Goal: Task Accomplishment & Management: Use online tool/utility

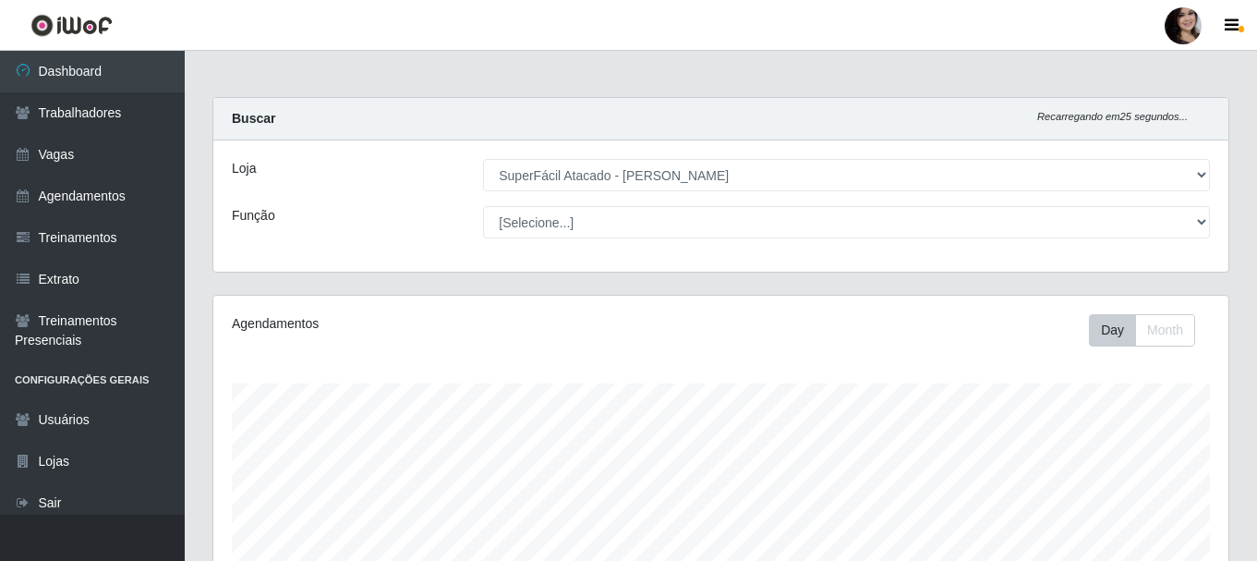
select select "399"
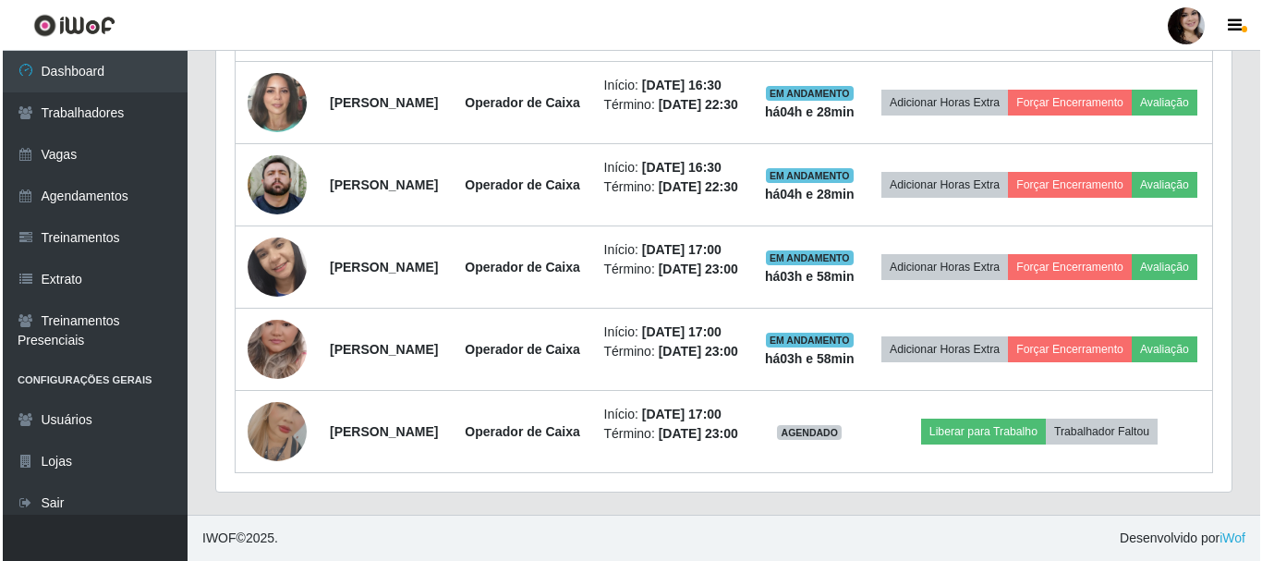
scroll to position [383, 1015]
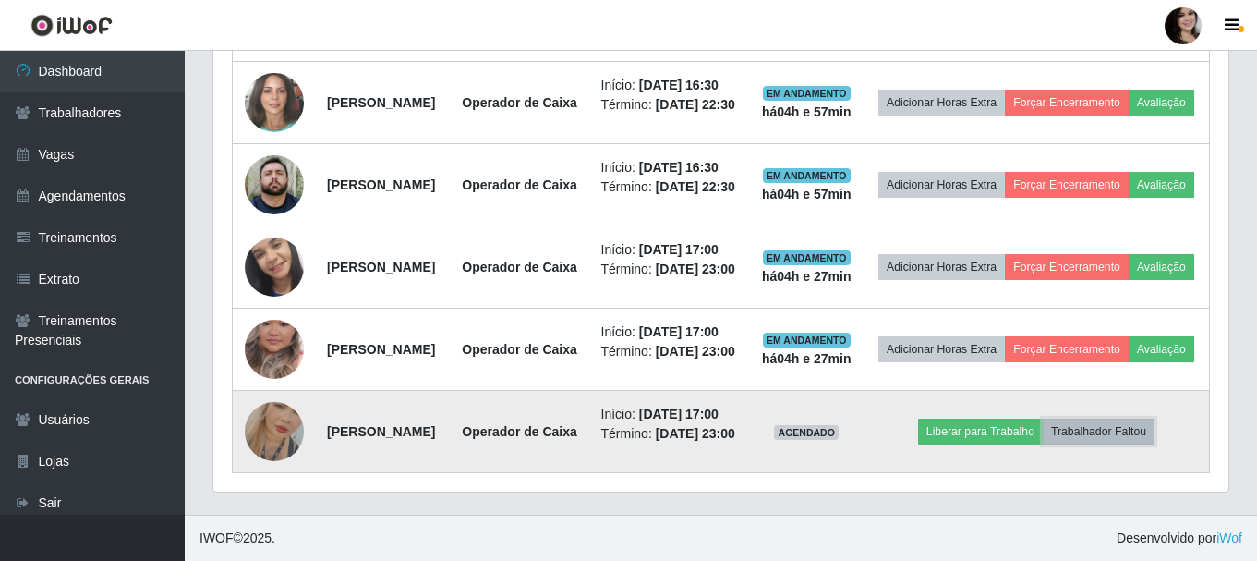
click at [1115, 419] on button "Trabalhador Faltou" at bounding box center [1099, 432] width 112 height 26
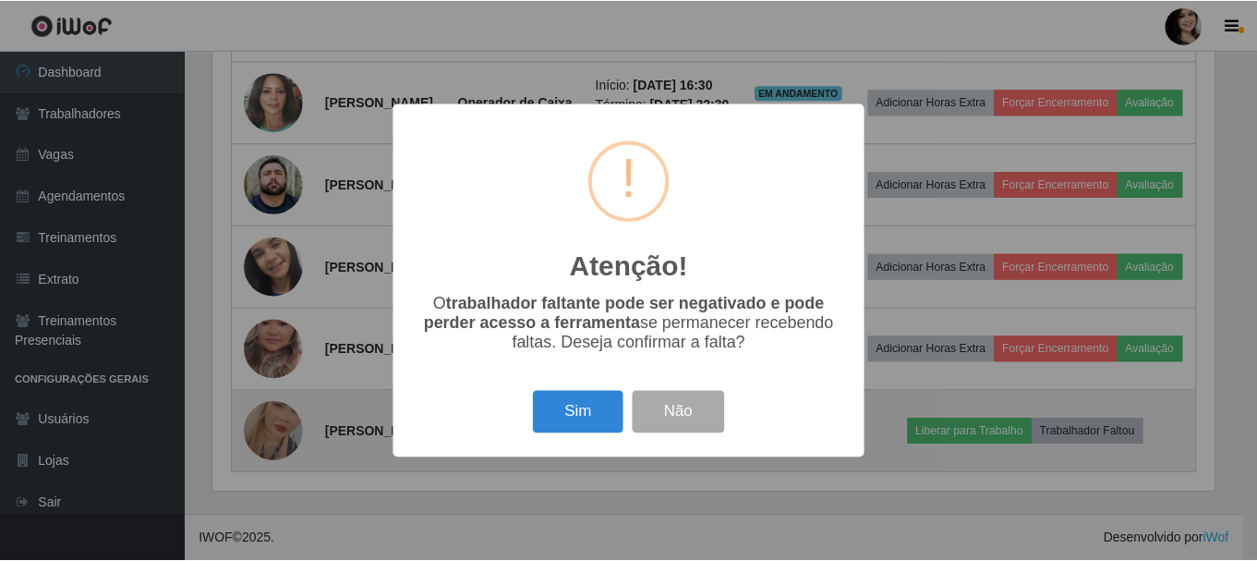
scroll to position [383, 1006]
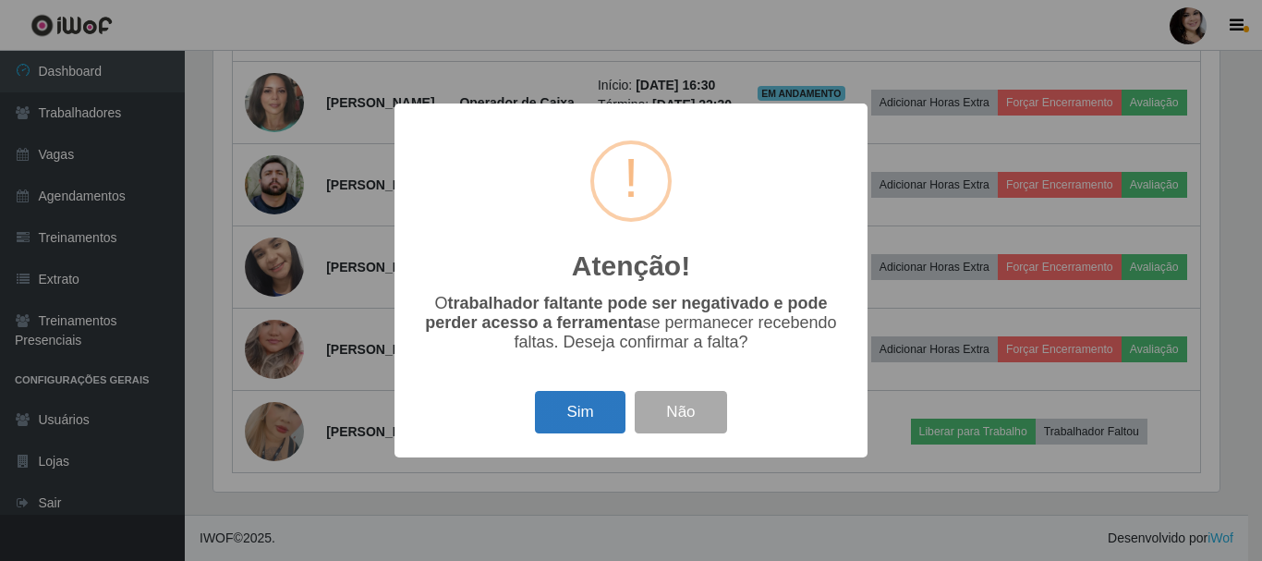
click at [583, 414] on button "Sim" at bounding box center [580, 412] width 90 height 43
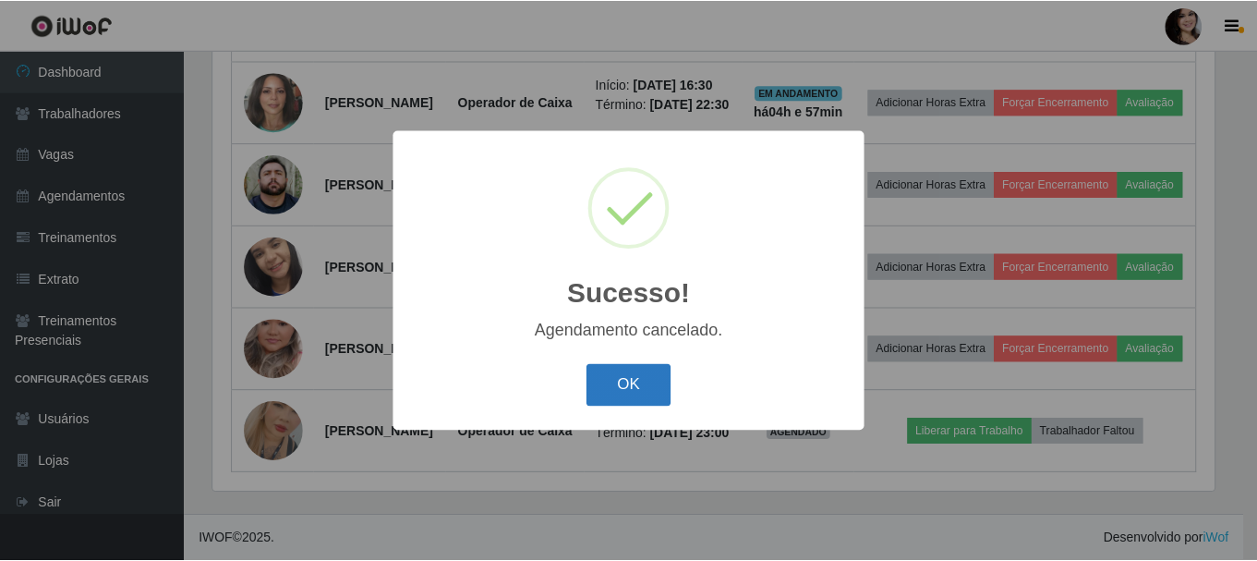
scroll to position [915, 0]
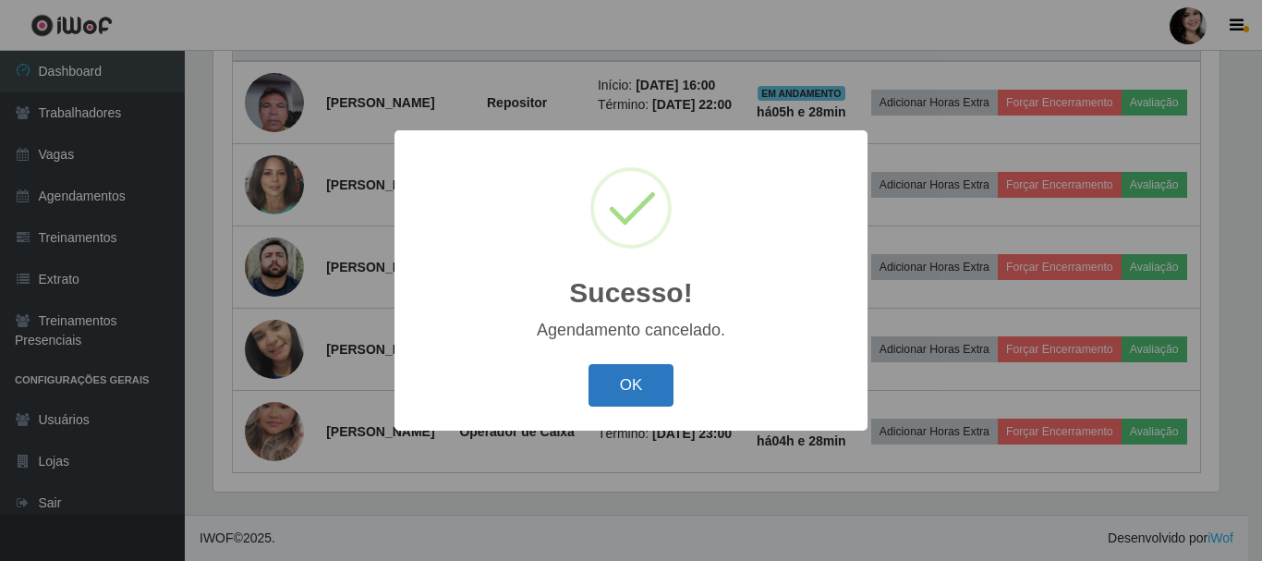
click at [637, 396] on button "OK" at bounding box center [632, 385] width 86 height 43
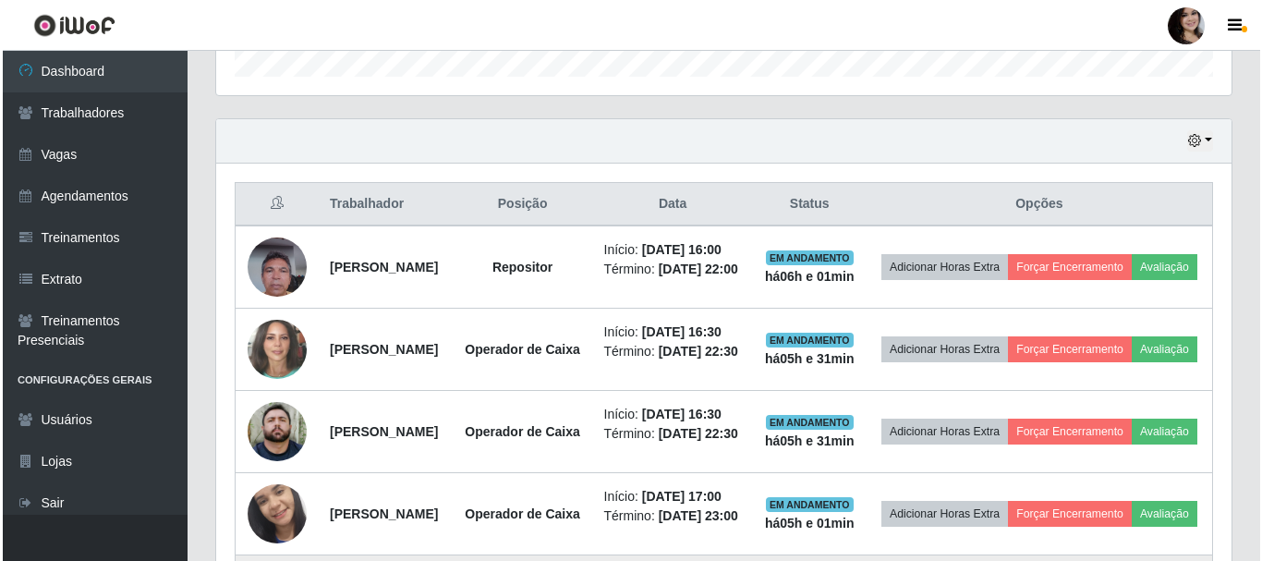
scroll to position [545, 0]
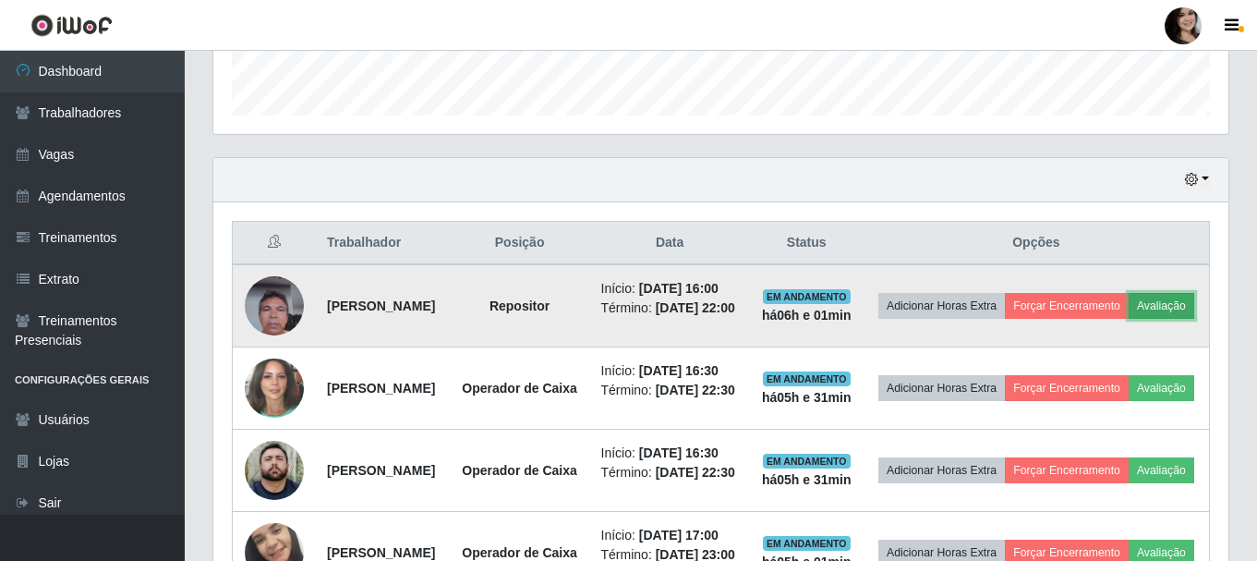
click at [1129, 319] on button "Avaliação" at bounding box center [1162, 306] width 66 height 26
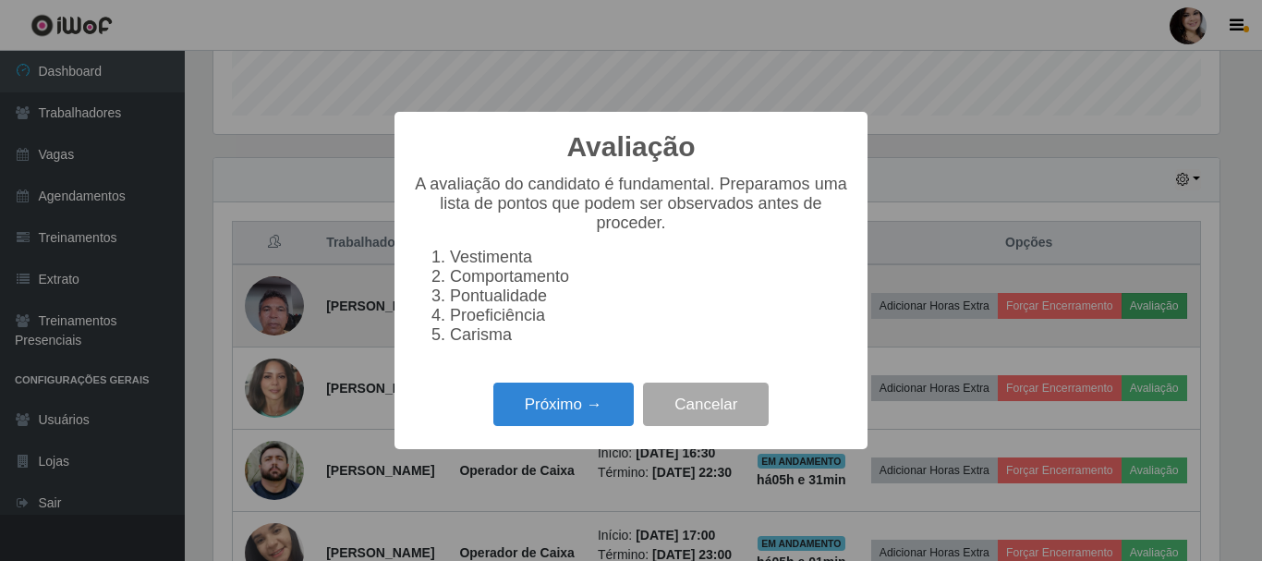
scroll to position [383, 1006]
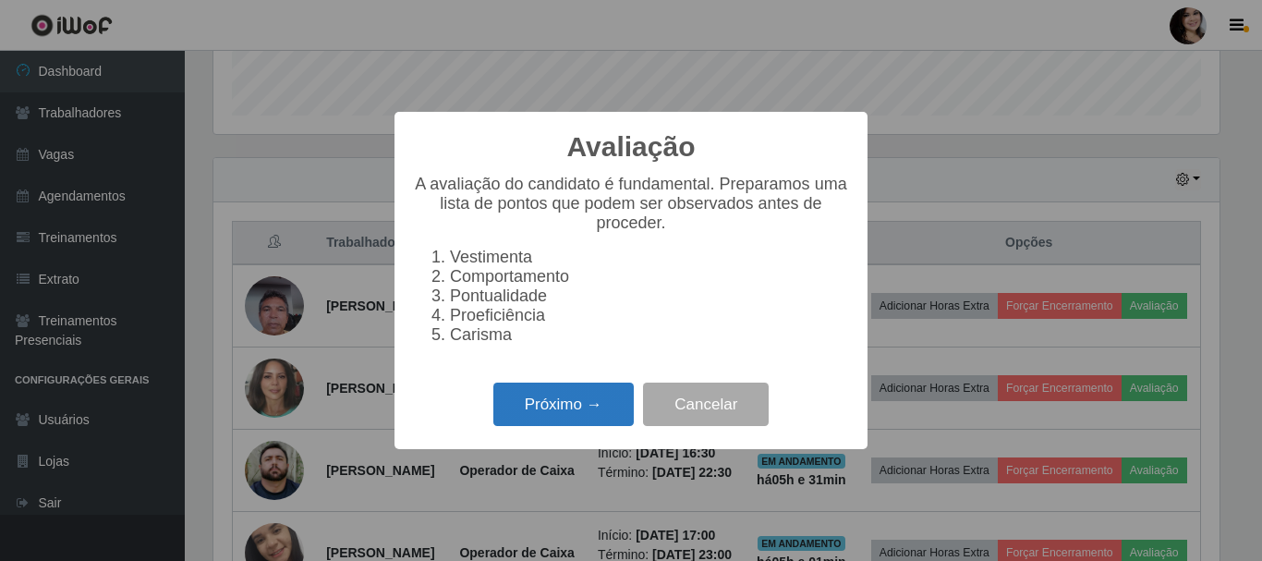
click at [561, 419] on button "Próximo →" at bounding box center [563, 404] width 140 height 43
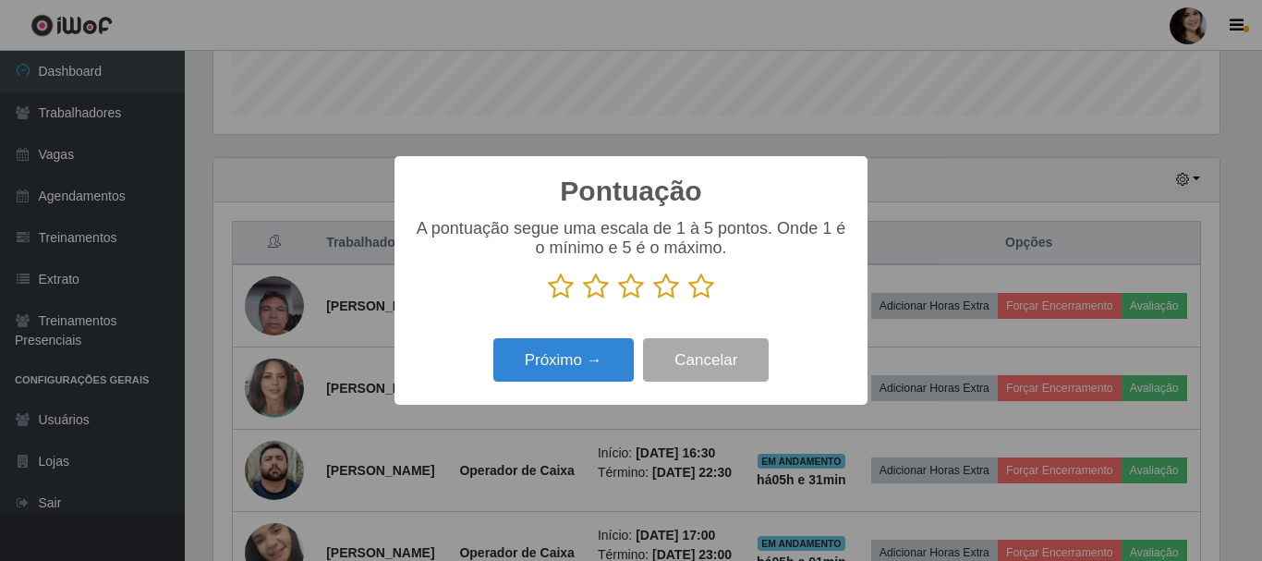
scroll to position [923563, 922940]
click at [704, 297] on icon at bounding box center [701, 287] width 26 height 28
click at [688, 300] on input "radio" at bounding box center [688, 300] width 0 height 0
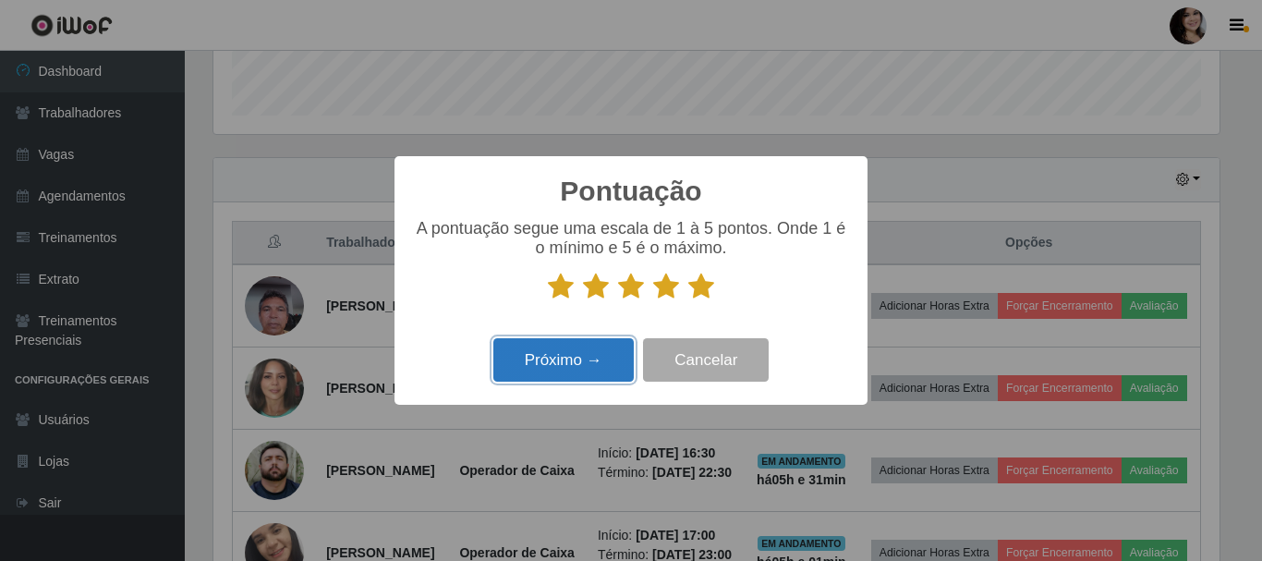
click at [573, 374] on button "Próximo →" at bounding box center [563, 359] width 140 height 43
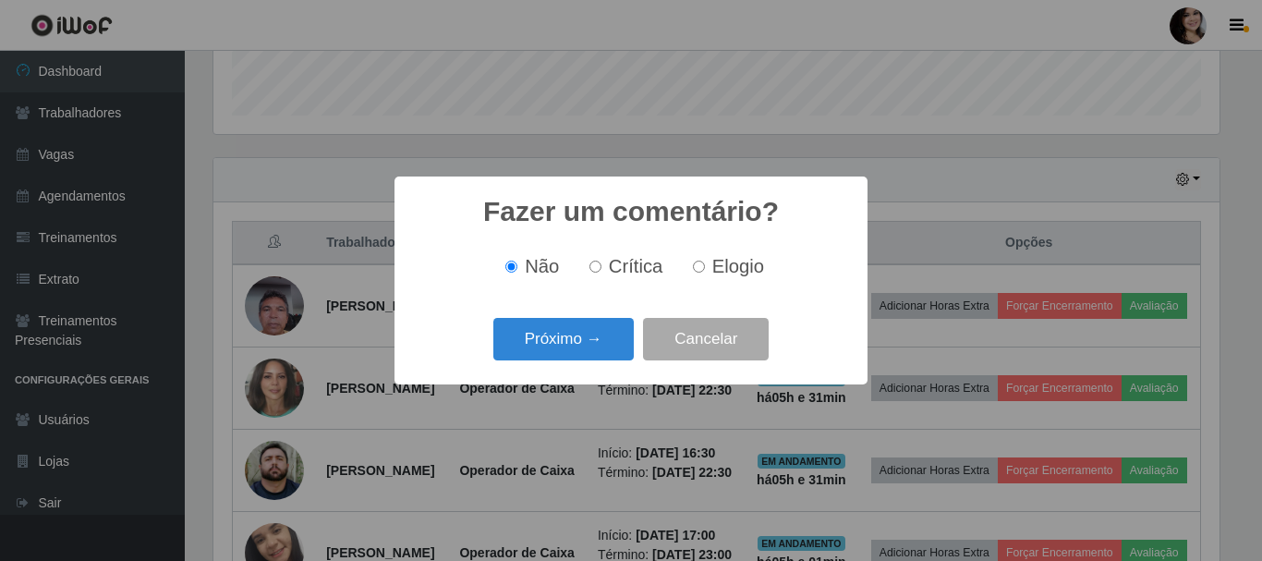
click at [700, 264] on input "Elogio" at bounding box center [699, 267] width 12 height 12
radio input "true"
click at [583, 335] on button "Próximo →" at bounding box center [563, 339] width 140 height 43
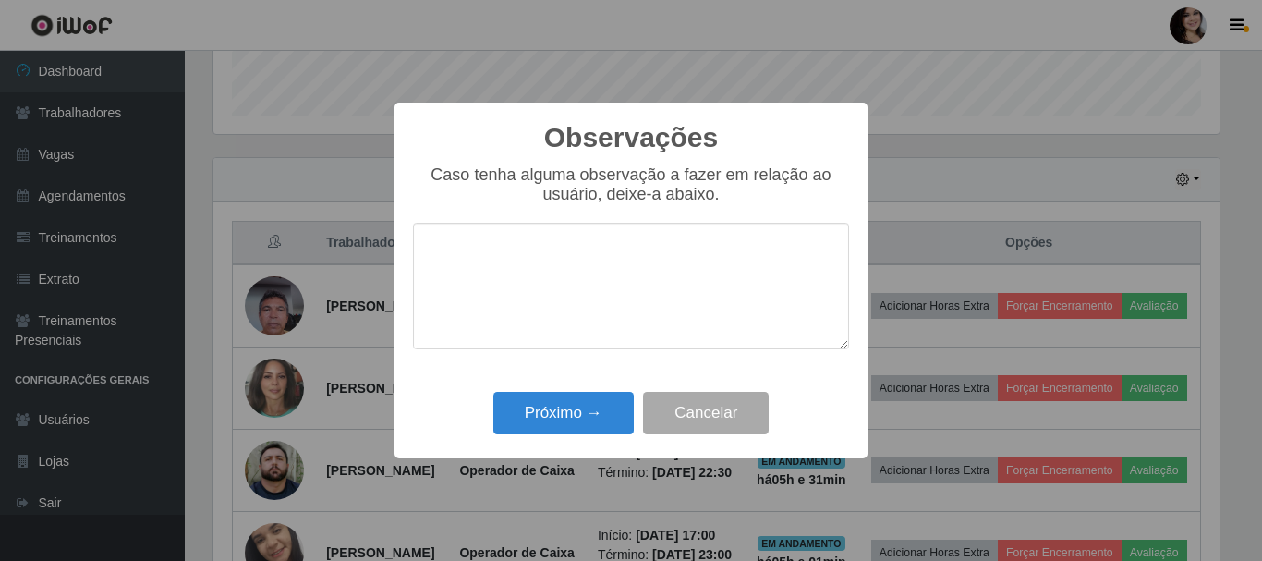
click at [592, 251] on textarea at bounding box center [631, 286] width 436 height 127
type textarea "Pontual"
click at [614, 415] on button "Próximo →" at bounding box center [563, 413] width 140 height 43
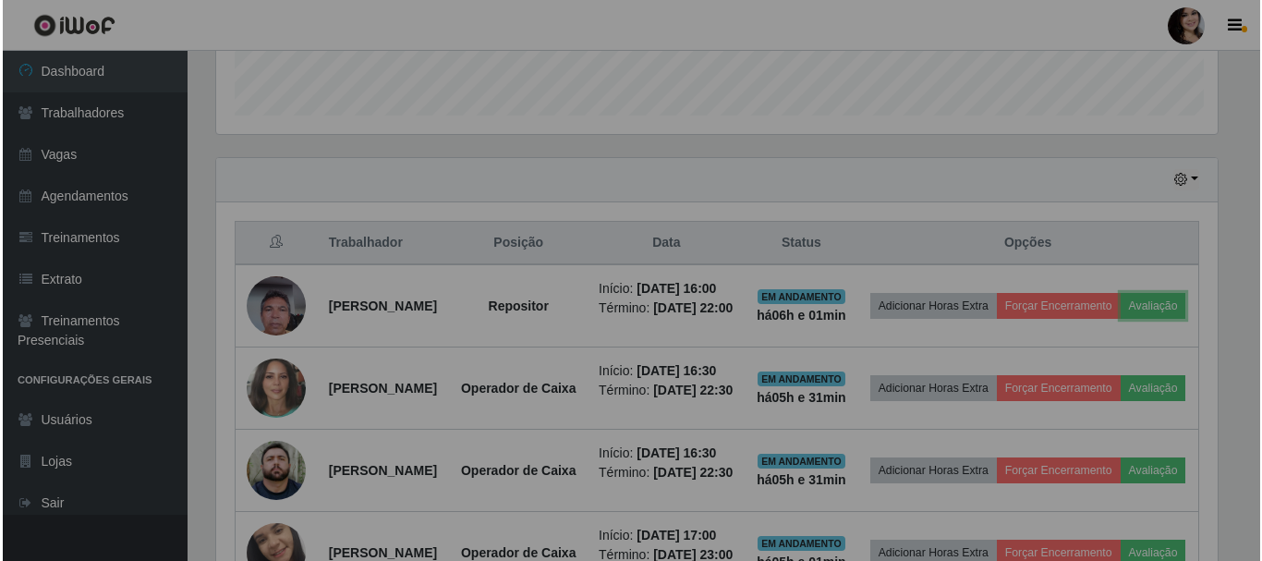
scroll to position [383, 1015]
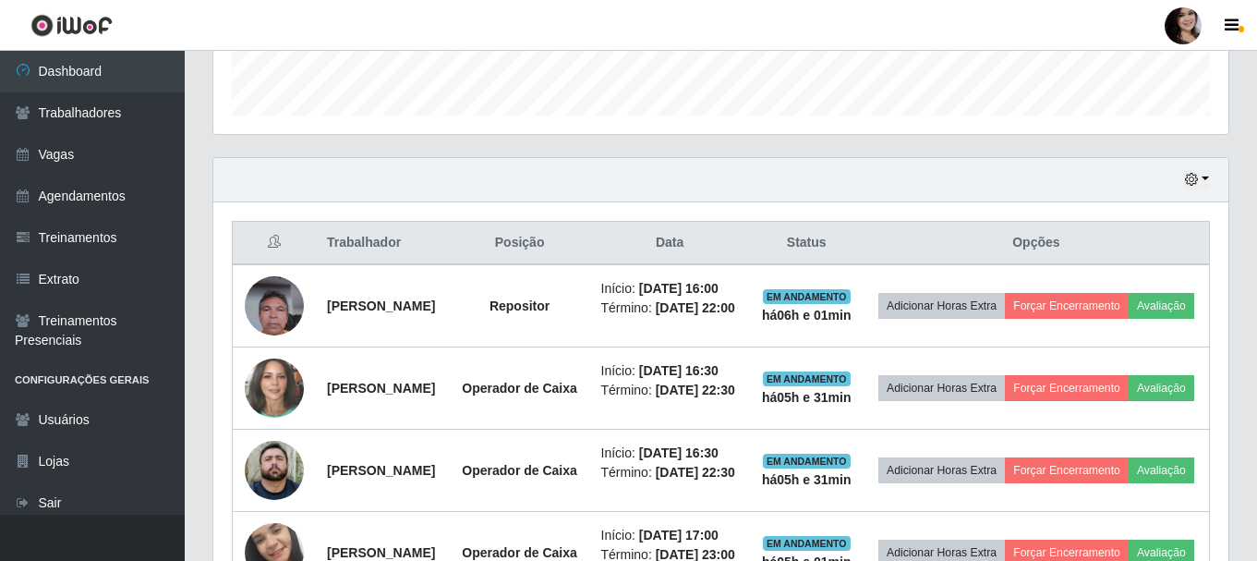
click at [1218, 271] on div "Trabalhador Posição Data Status Opções [PERSON_NAME] Repositor Início: [DATE] 1…" at bounding box center [720, 448] width 1015 height 492
click at [1217, 271] on div "Trabalhador Posição Data Status Opções [PERSON_NAME] Repositor Início: [DATE] 1…" at bounding box center [720, 448] width 1015 height 492
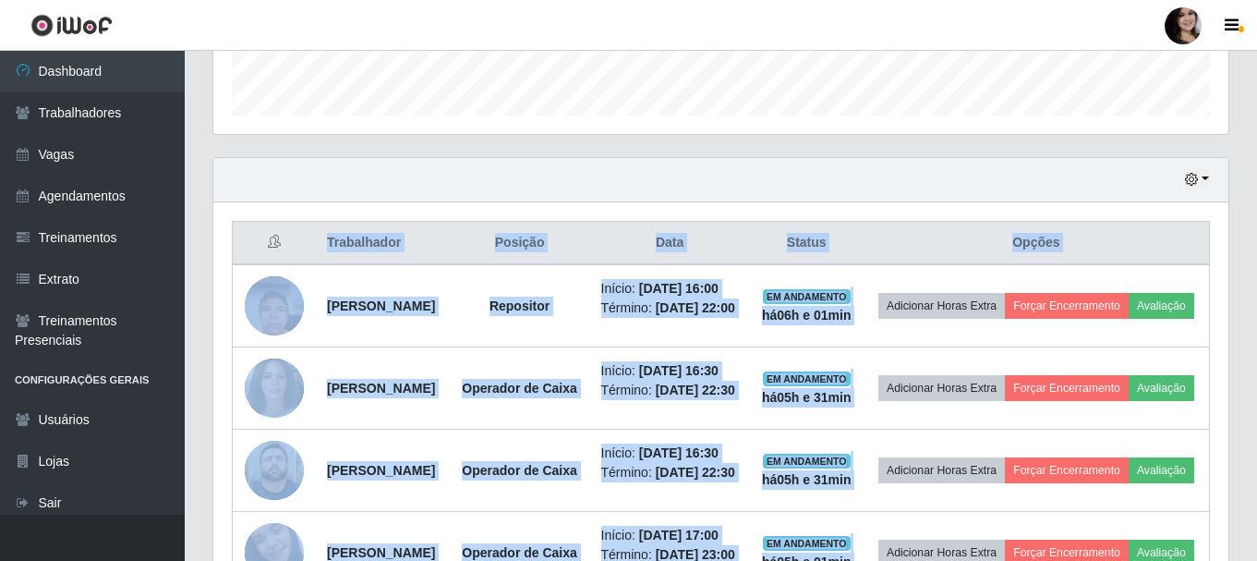
click at [1229, 291] on div "Hoje 1 dia 3 dias 1 Semana Não encerrados Trabalhador Posição Data Status Opçõe…" at bounding box center [721, 426] width 1017 height 539
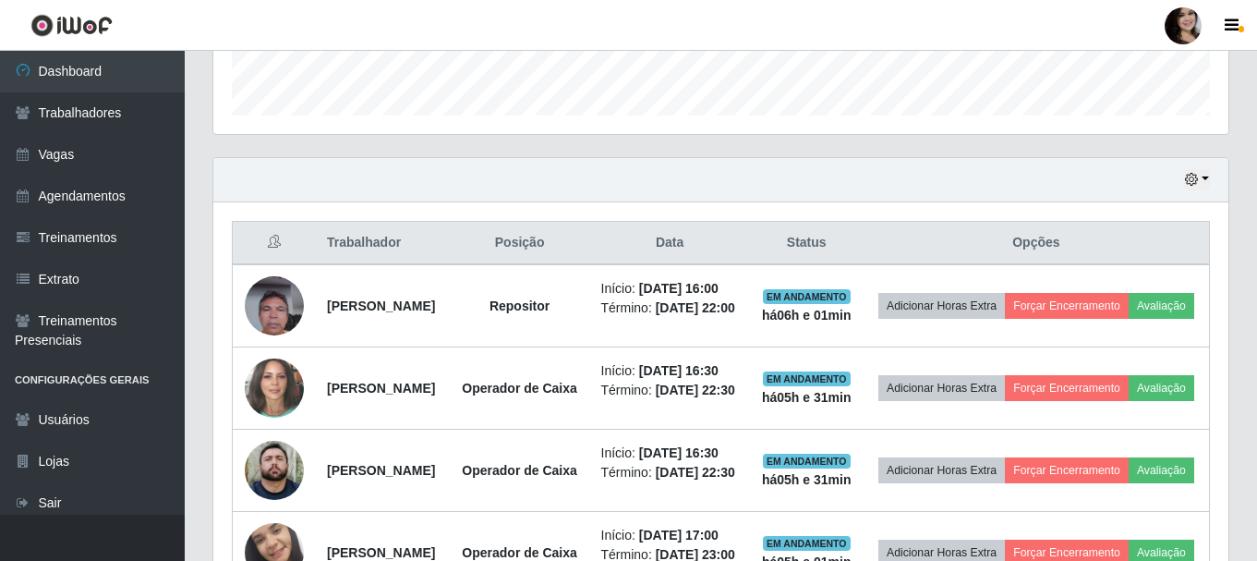
click at [1227, 296] on div "Trabalhador Posição Data Status Opções [PERSON_NAME] Repositor Início: [DATE] 1…" at bounding box center [720, 448] width 1015 height 492
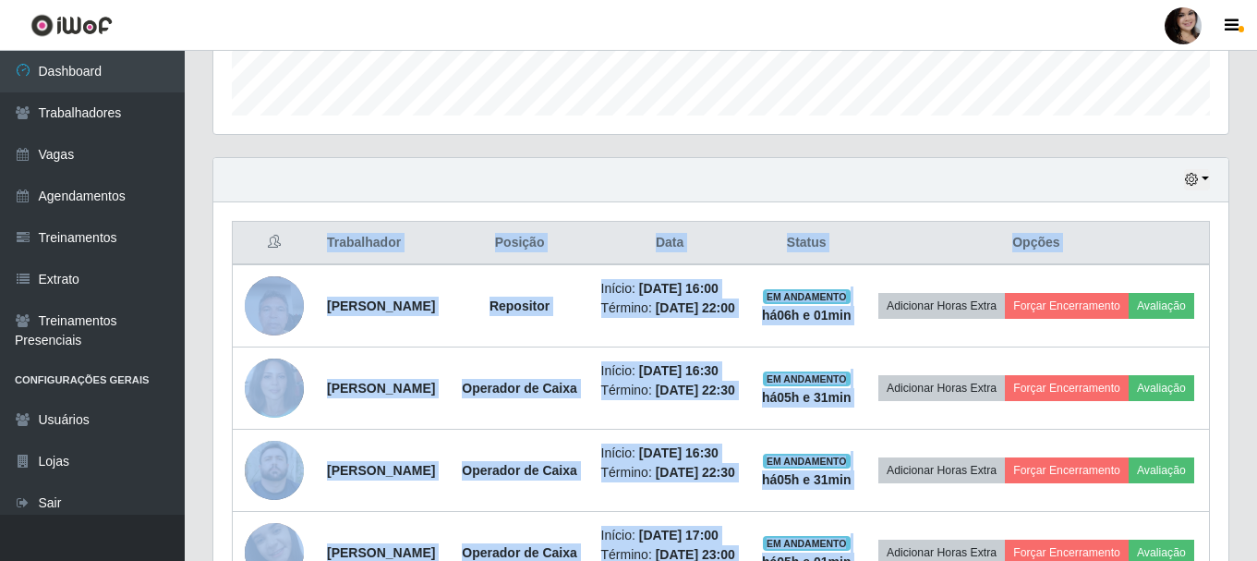
click at [1227, 296] on div "Trabalhador Posição Data Status Opções [PERSON_NAME] Repositor Início: [DATE] 1…" at bounding box center [720, 448] width 1015 height 492
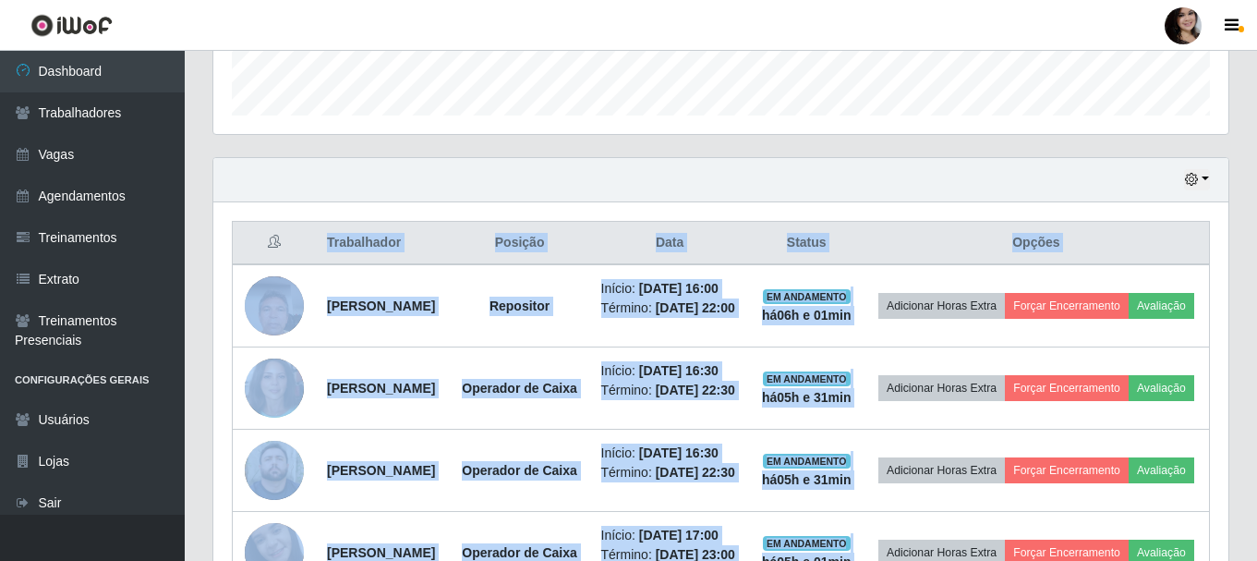
click at [1227, 296] on div "Trabalhador Posição Data Status Opções [PERSON_NAME] Repositor Início: [DATE] 1…" at bounding box center [720, 448] width 1015 height 492
click at [1227, 297] on div "Trabalhador Posição Data Status Opções [PERSON_NAME] Repositor Início: [DATE] 1…" at bounding box center [720, 448] width 1015 height 492
click at [1209, 260] on th "Opções" at bounding box center [1037, 243] width 346 height 43
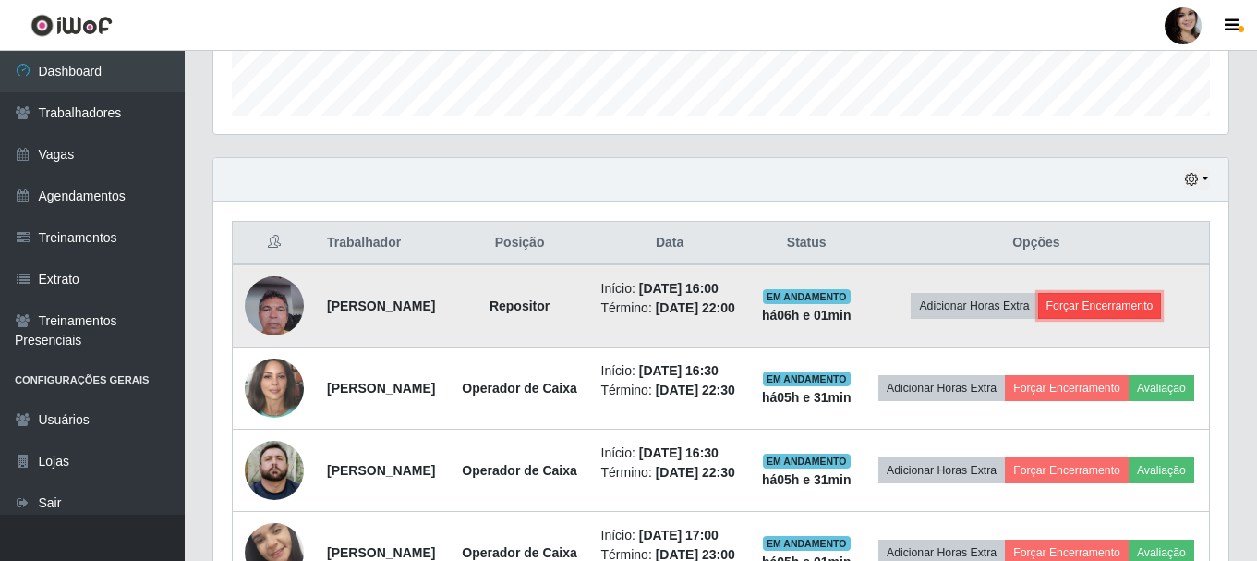
click at [1148, 316] on button "Forçar Encerramento" at bounding box center [1101, 306] width 124 height 26
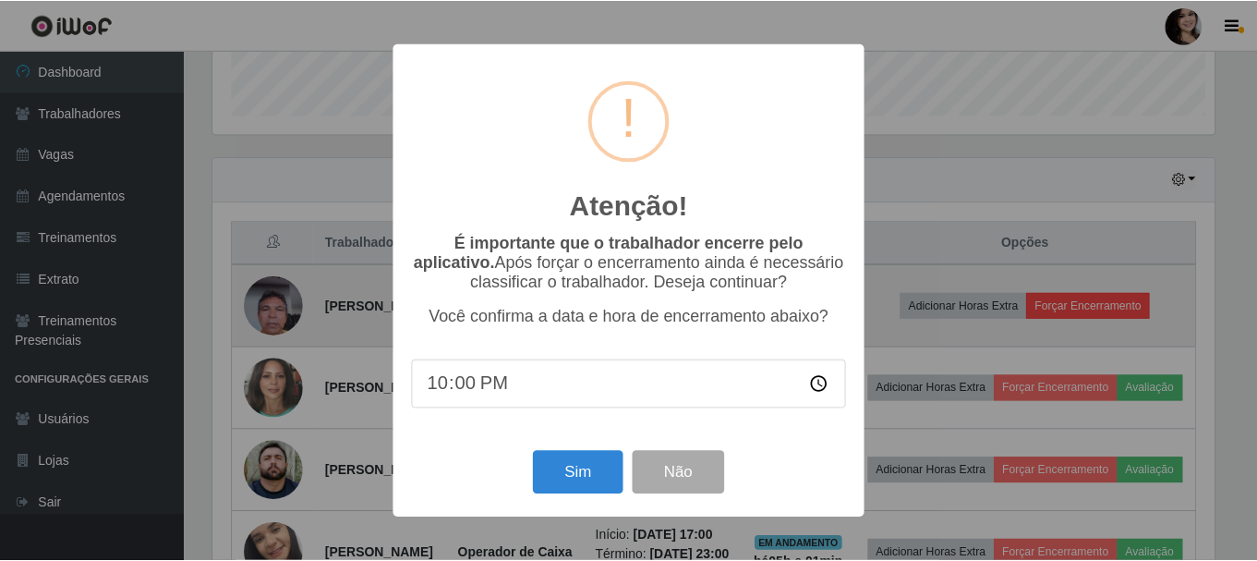
scroll to position [383, 1006]
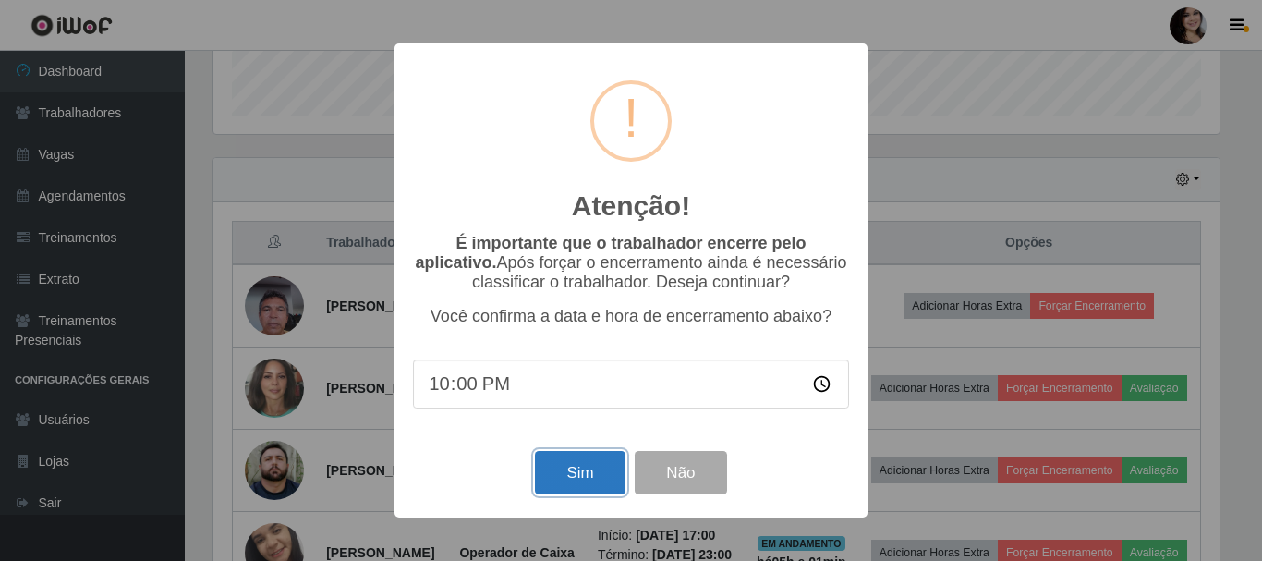
click at [594, 492] on button "Sim" at bounding box center [580, 472] width 90 height 43
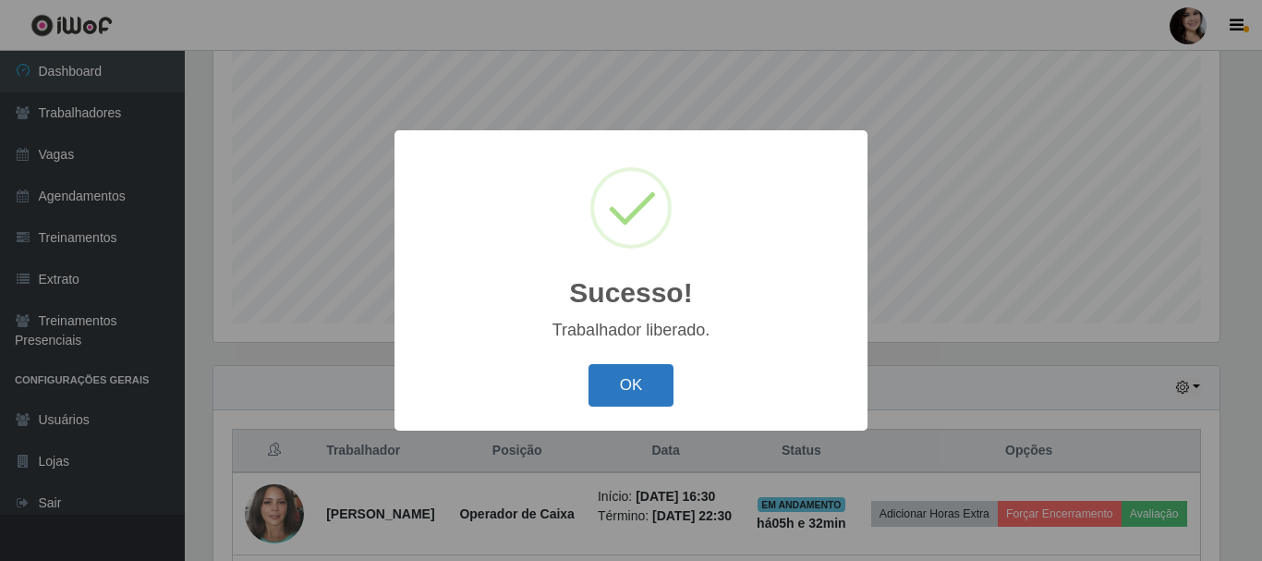
click at [638, 386] on button "OK" at bounding box center [632, 385] width 86 height 43
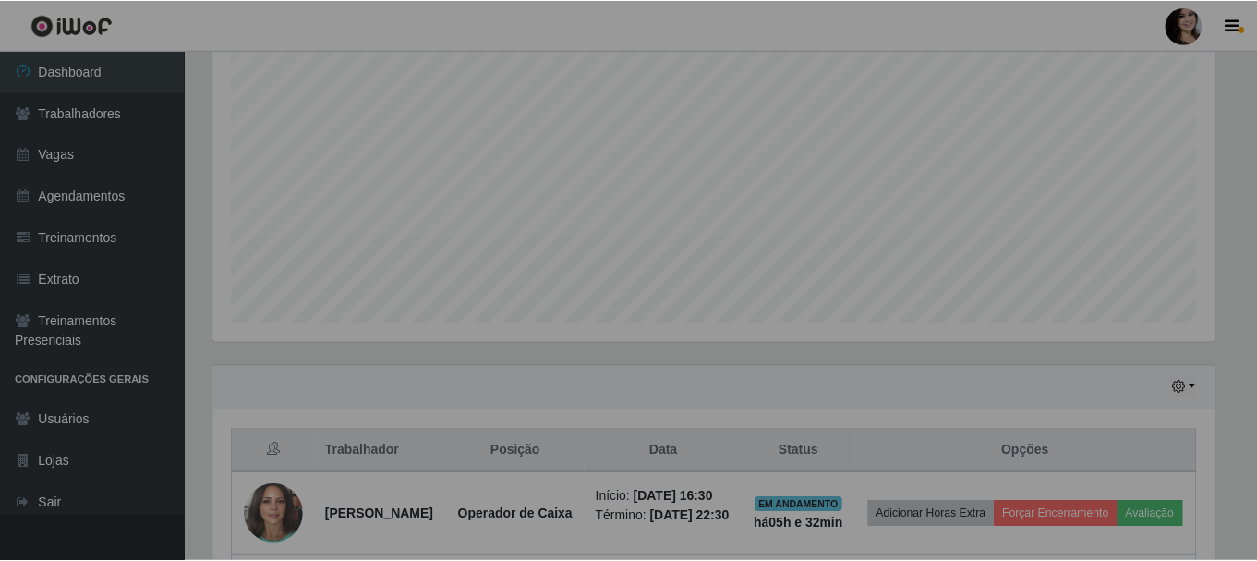
scroll to position [383, 1015]
